Goal: Information Seeking & Learning: Learn about a topic

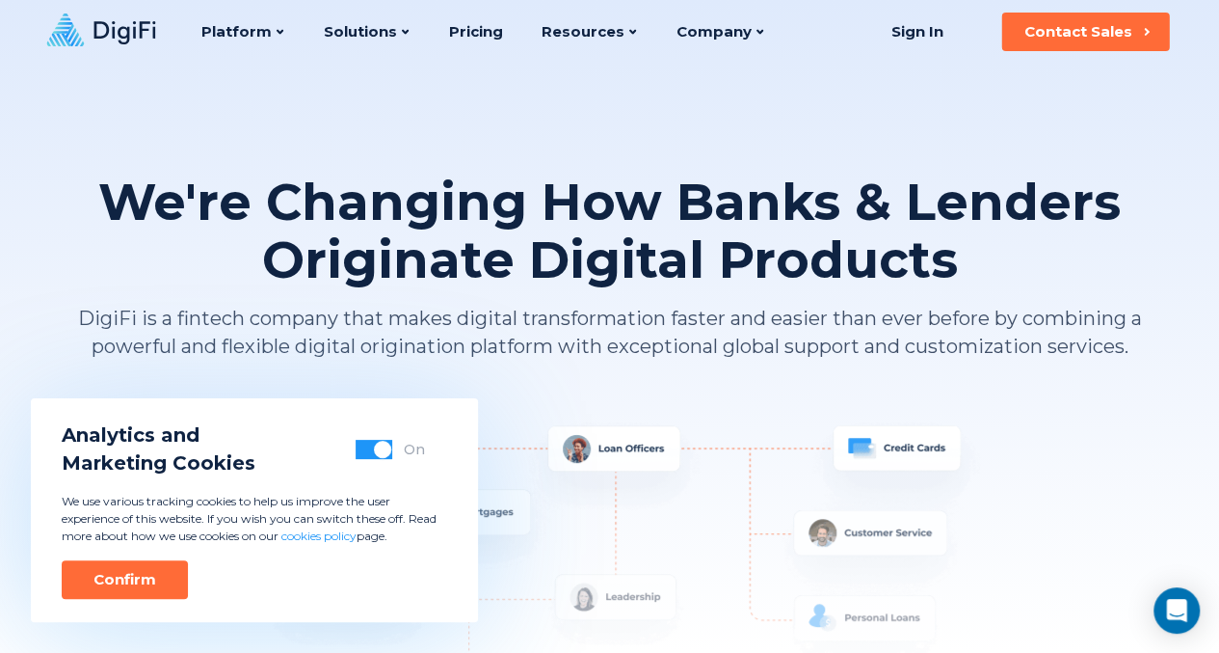
drag, startPoint x: 386, startPoint y: 449, endPoint x: 360, endPoint y: 485, distance: 43.6
click at [380, 450] on span "button" at bounding box center [382, 448] width 17 height 17
click at [164, 571] on button "Confirm" at bounding box center [125, 579] width 126 height 39
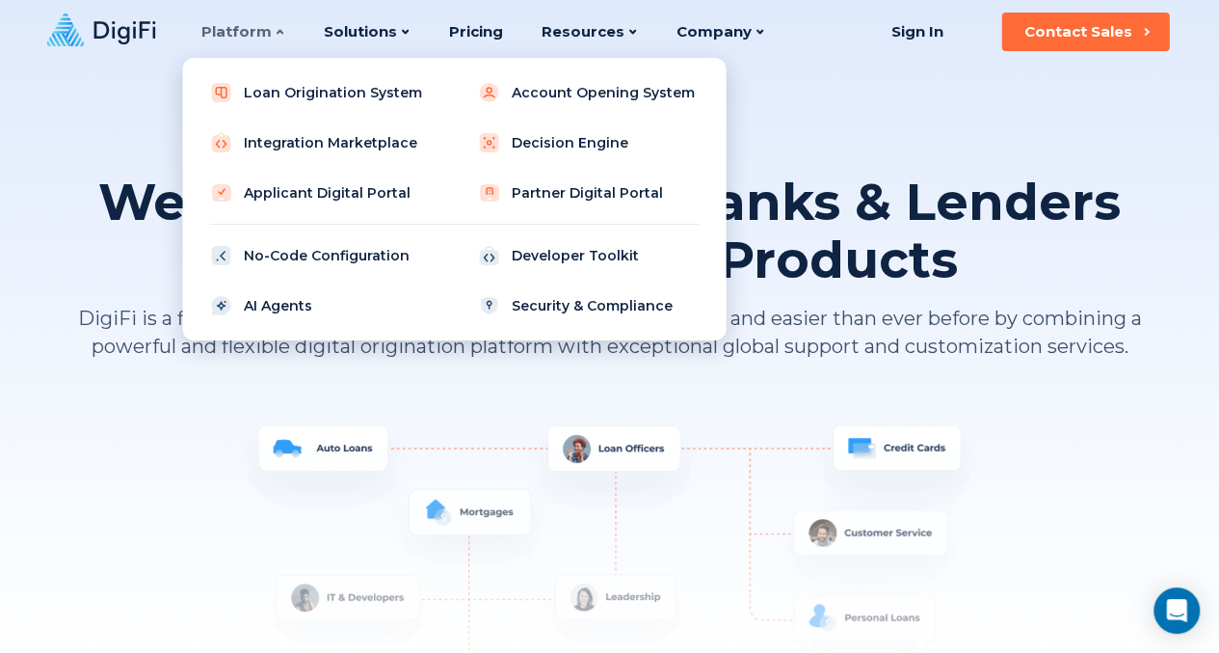
click at [260, 32] on div "Platform" at bounding box center [243, 32] width 84 height 64
click at [565, 92] on link "Account Opening System" at bounding box center [588, 92] width 245 height 39
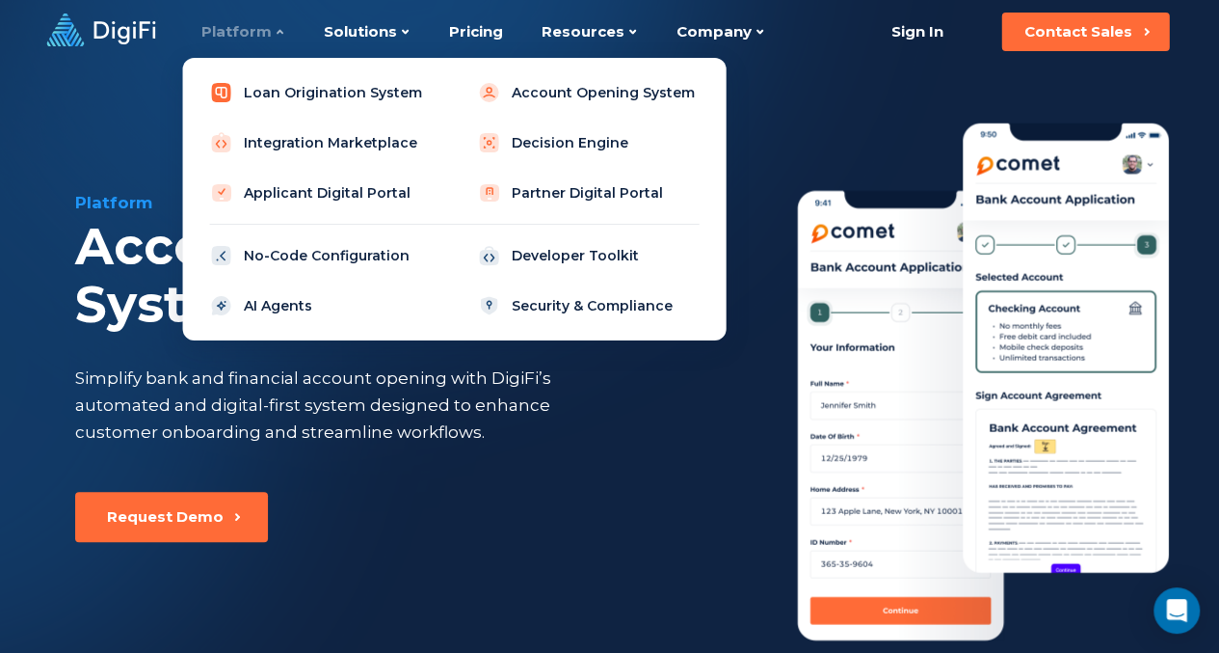
click at [294, 93] on link "Loan Origination System" at bounding box center [320, 92] width 245 height 39
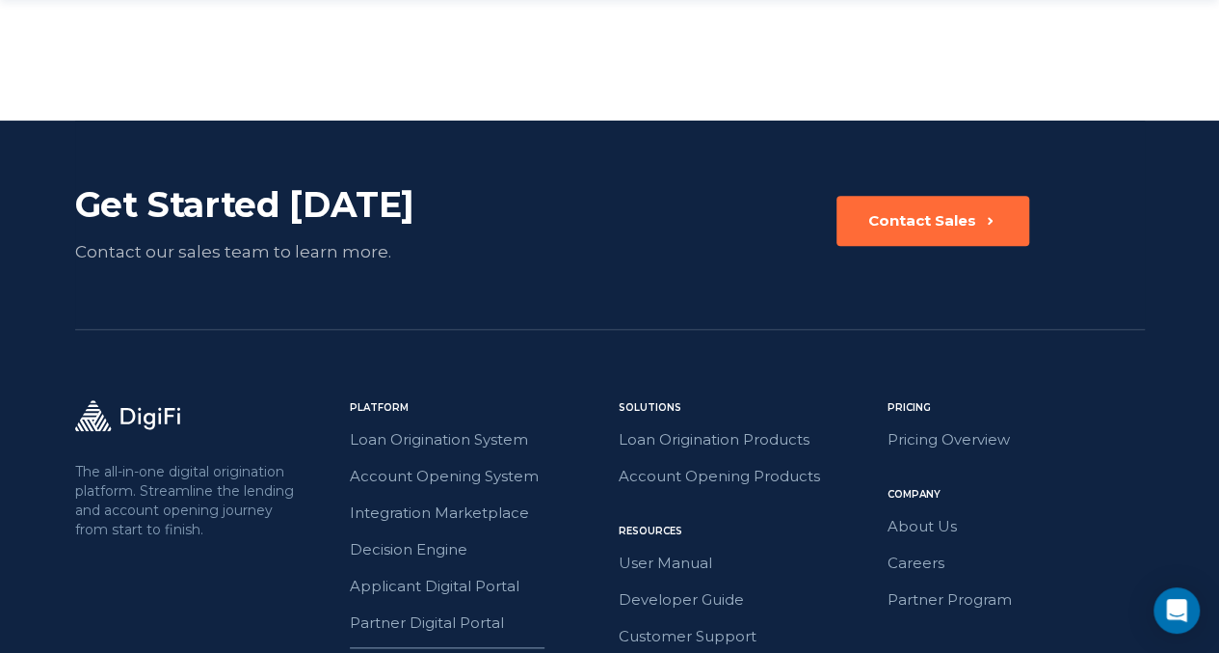
scroll to position [4663, 0]
